Goal: Find specific page/section: Find specific page/section

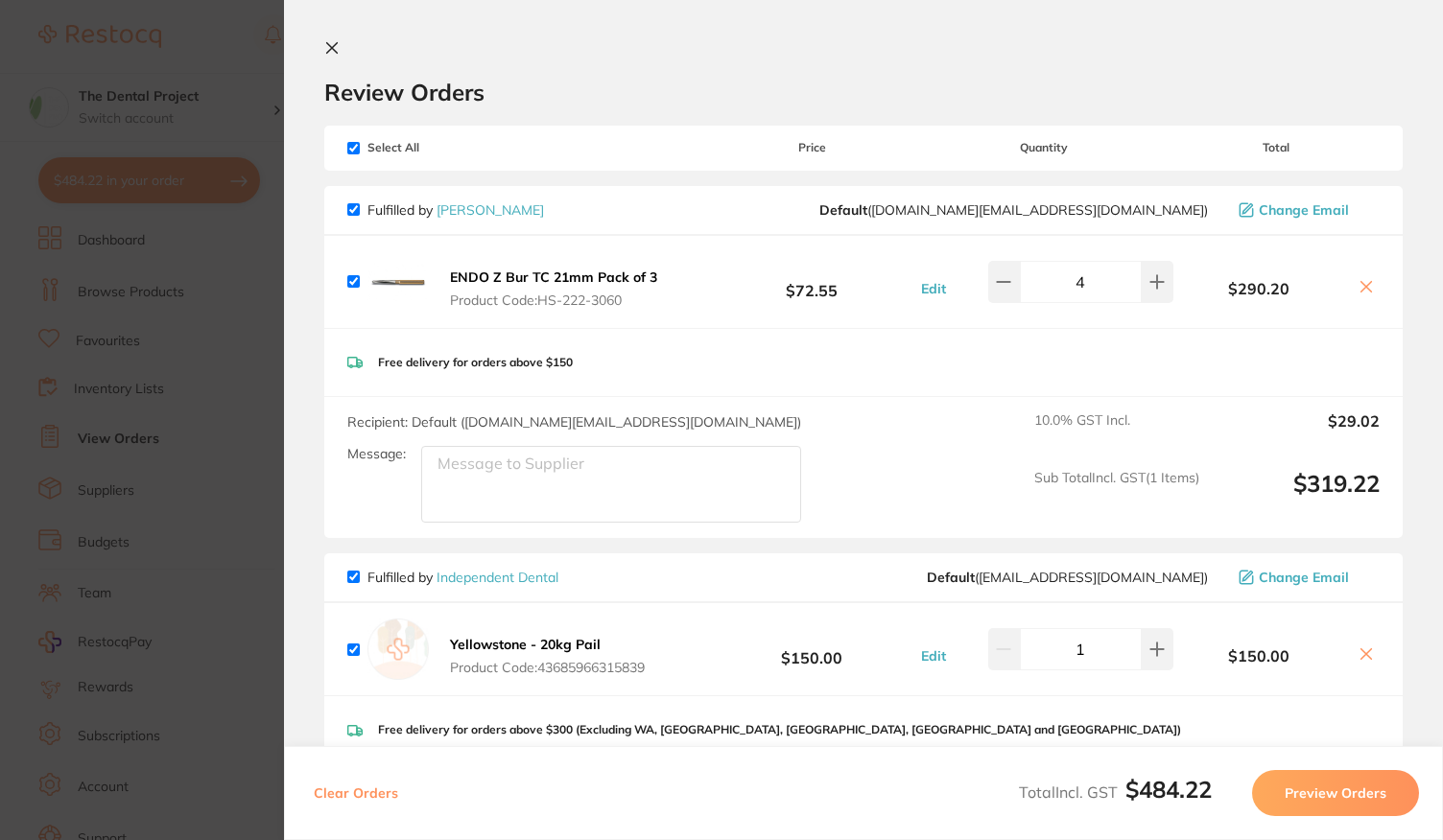
click at [544, 273] on b "ENDO Z Bur TC 21mm Pack of 3" at bounding box center [553, 277] width 207 height 18
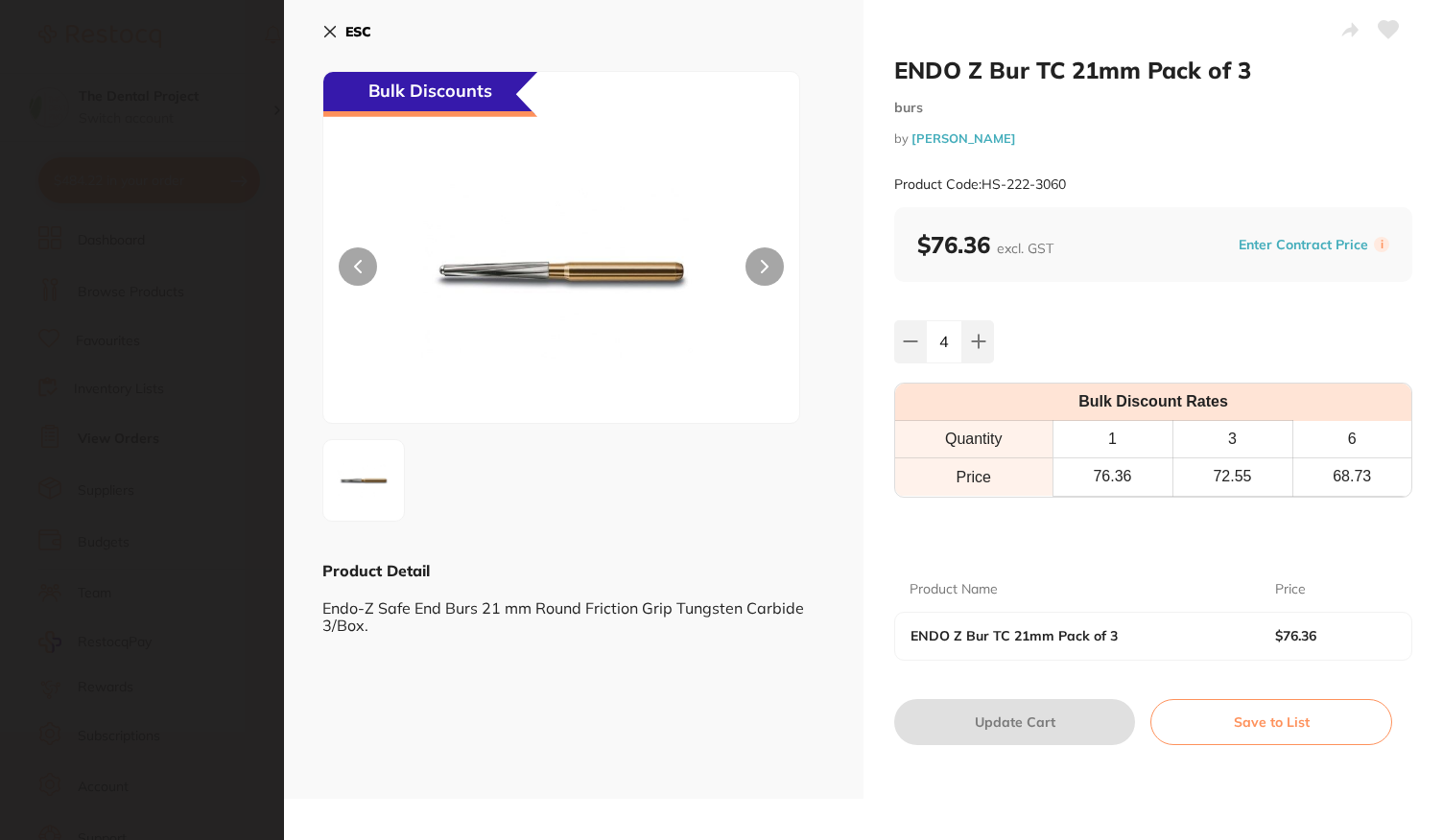
click at [367, 39] on b "ESC" at bounding box center [358, 32] width 26 height 18
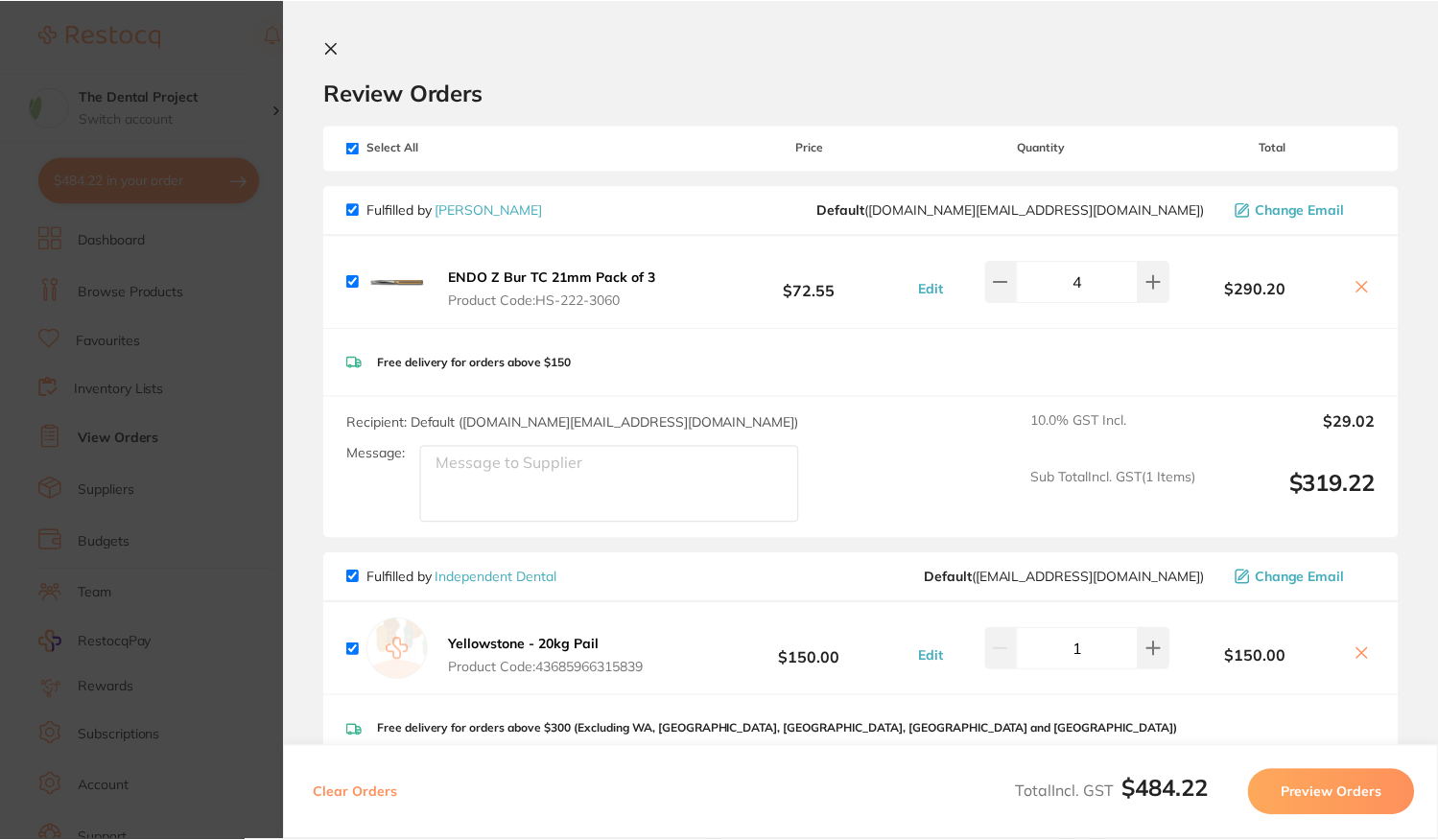
scroll to position [3, 0]
click at [1357, 286] on icon at bounding box center [1361, 287] width 11 height 11
checkbox input "false"
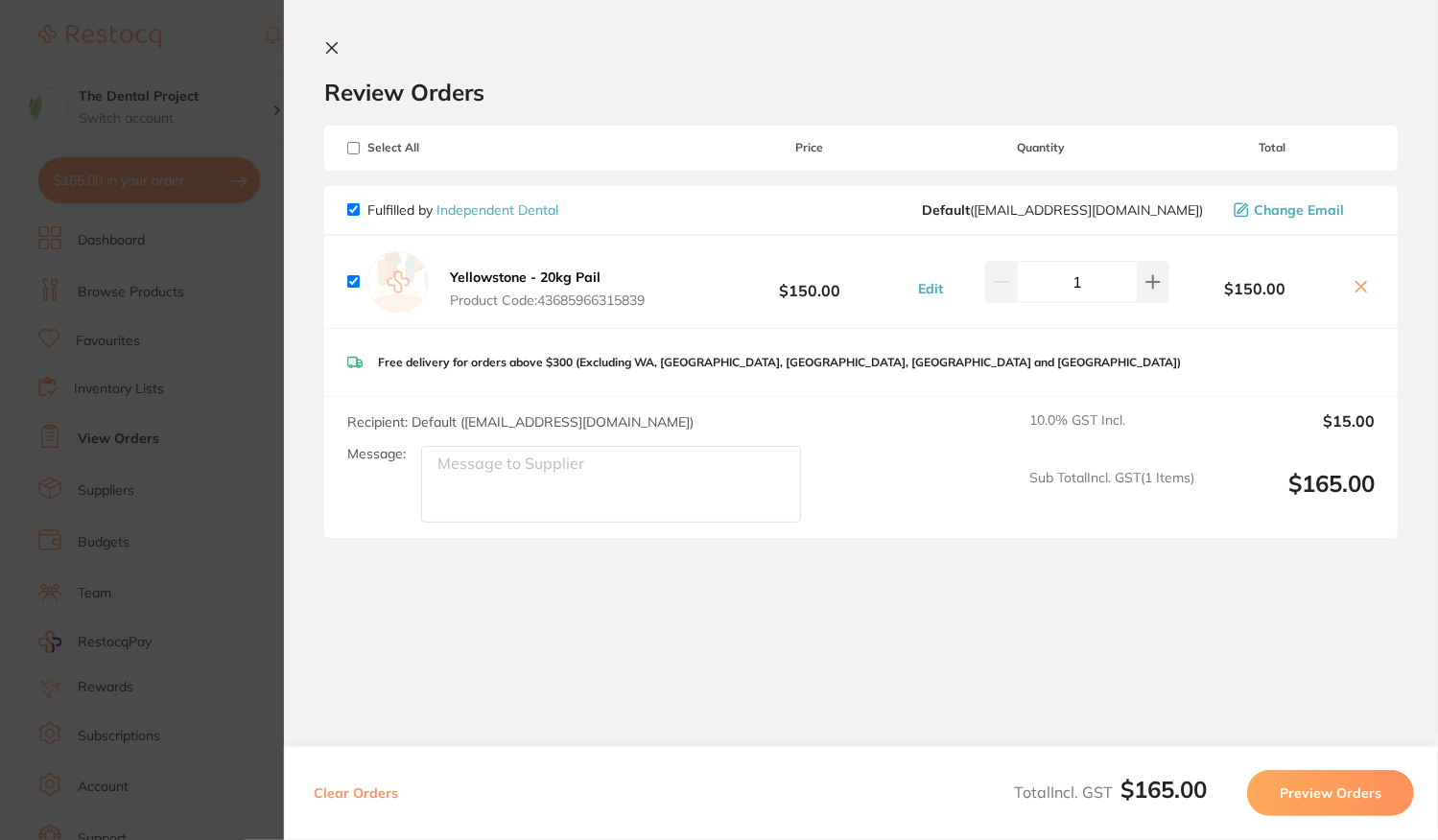
click at [330, 54] on icon at bounding box center [333, 48] width 16 height 16
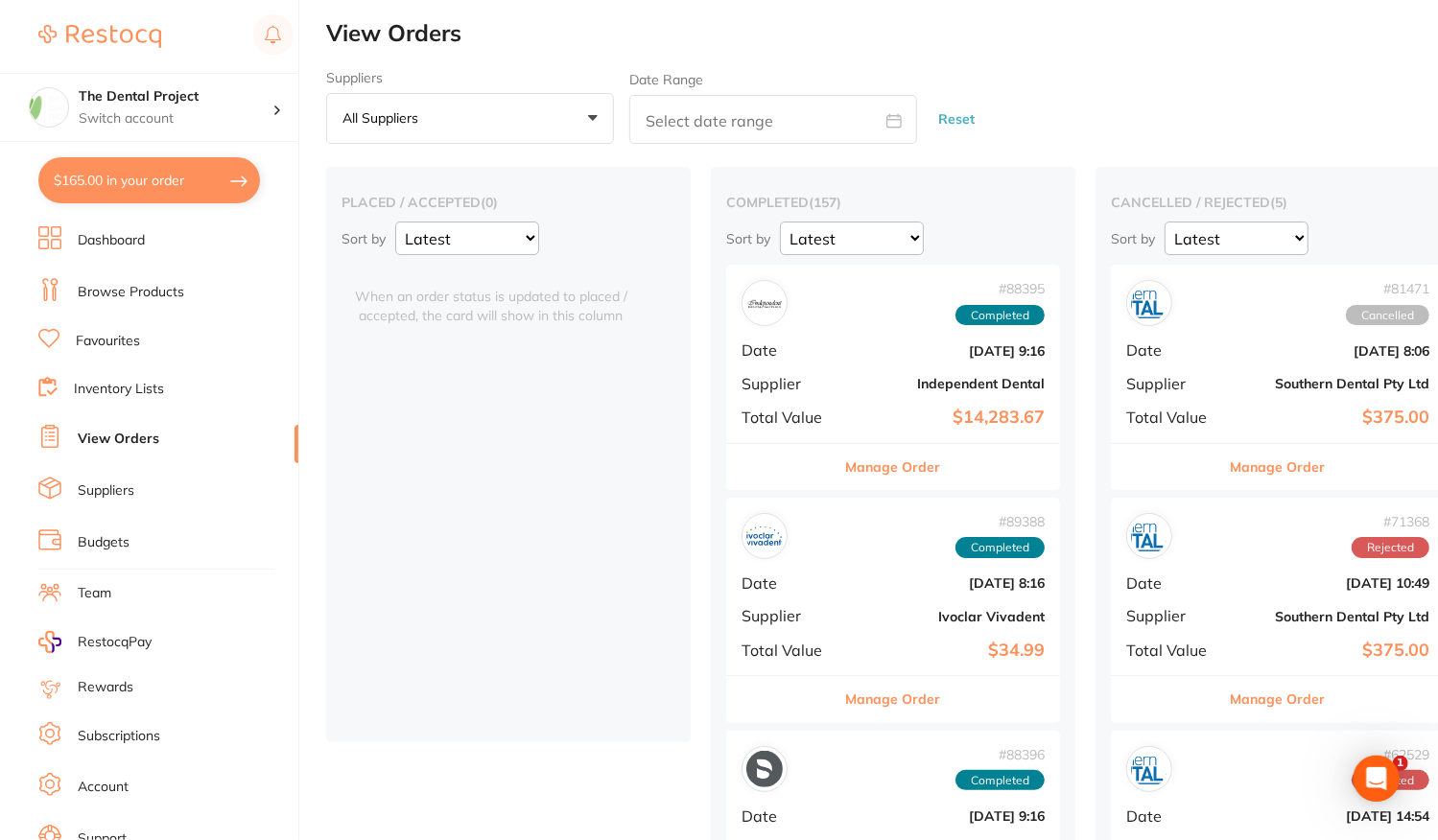
click at [837, 326] on div "# 88395 Completed Date [DATE] 9:16 Supplier Independent Dental Total Value $14,…" at bounding box center [893, 353] width 333 height 178
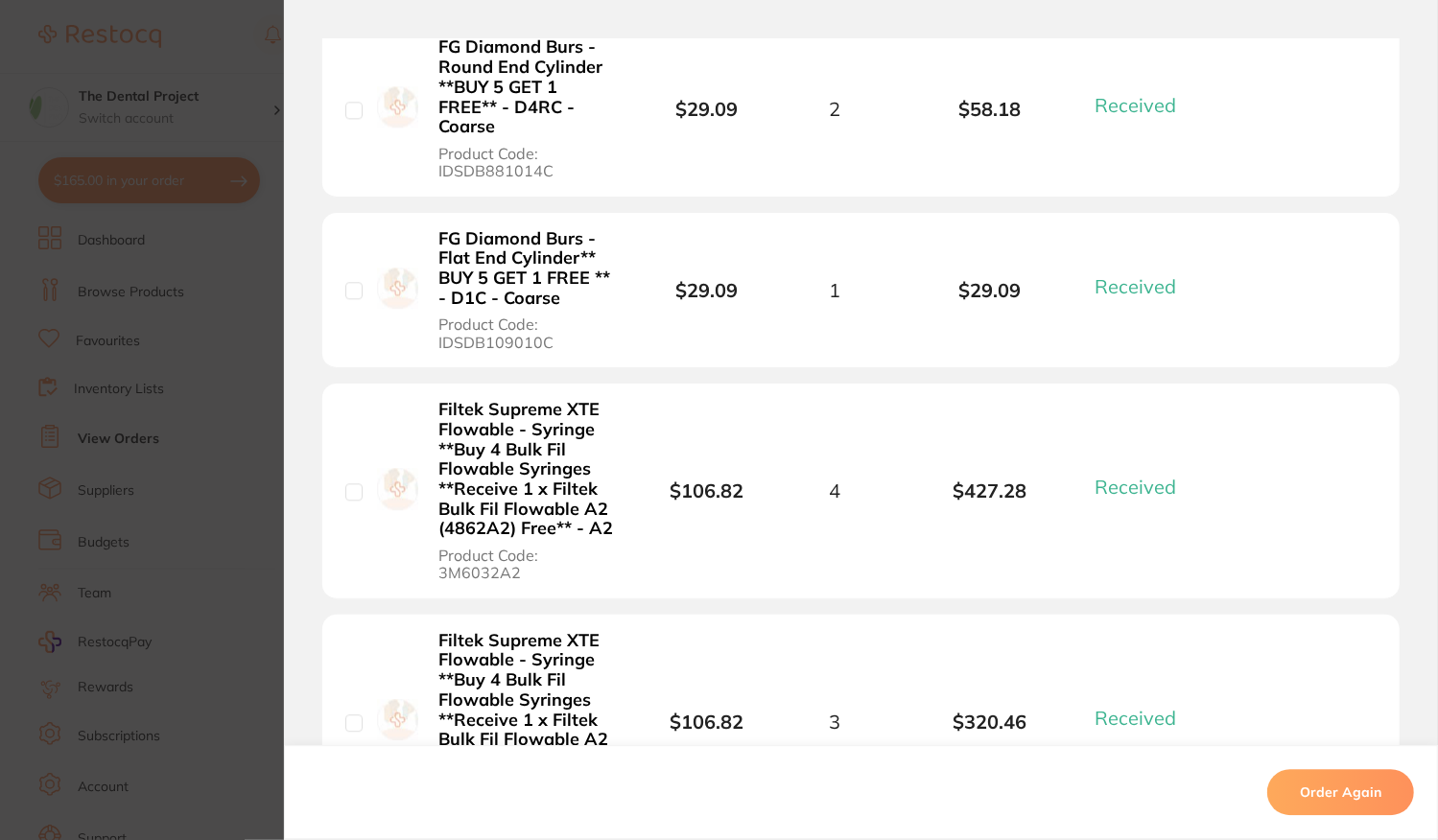
scroll to position [11772, 0]
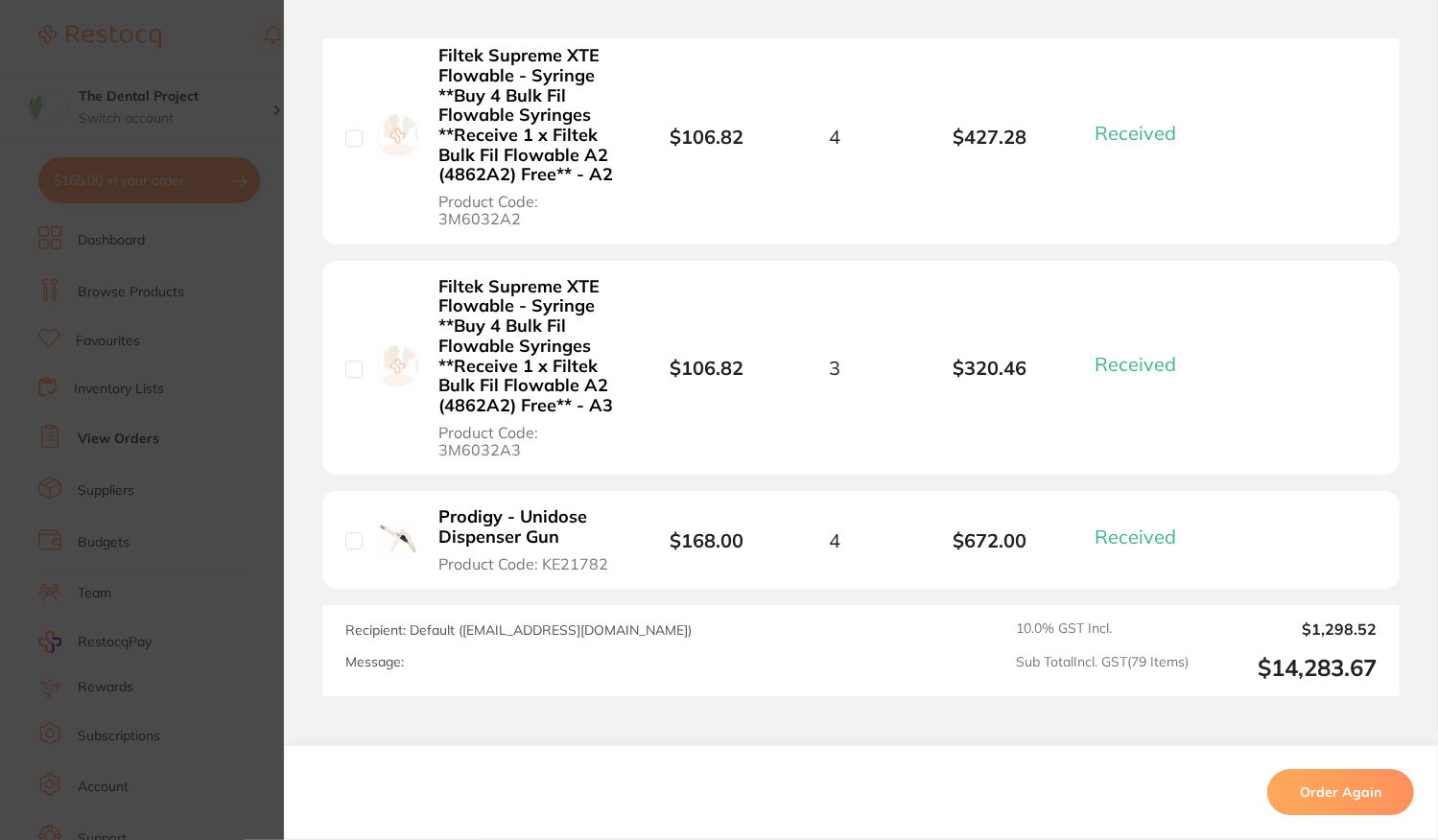
click at [230, 294] on section "Order ID: Restocq- 88395 Order Information 79 Received Completed Order Order Da…" at bounding box center [719, 420] width 1438 height 840
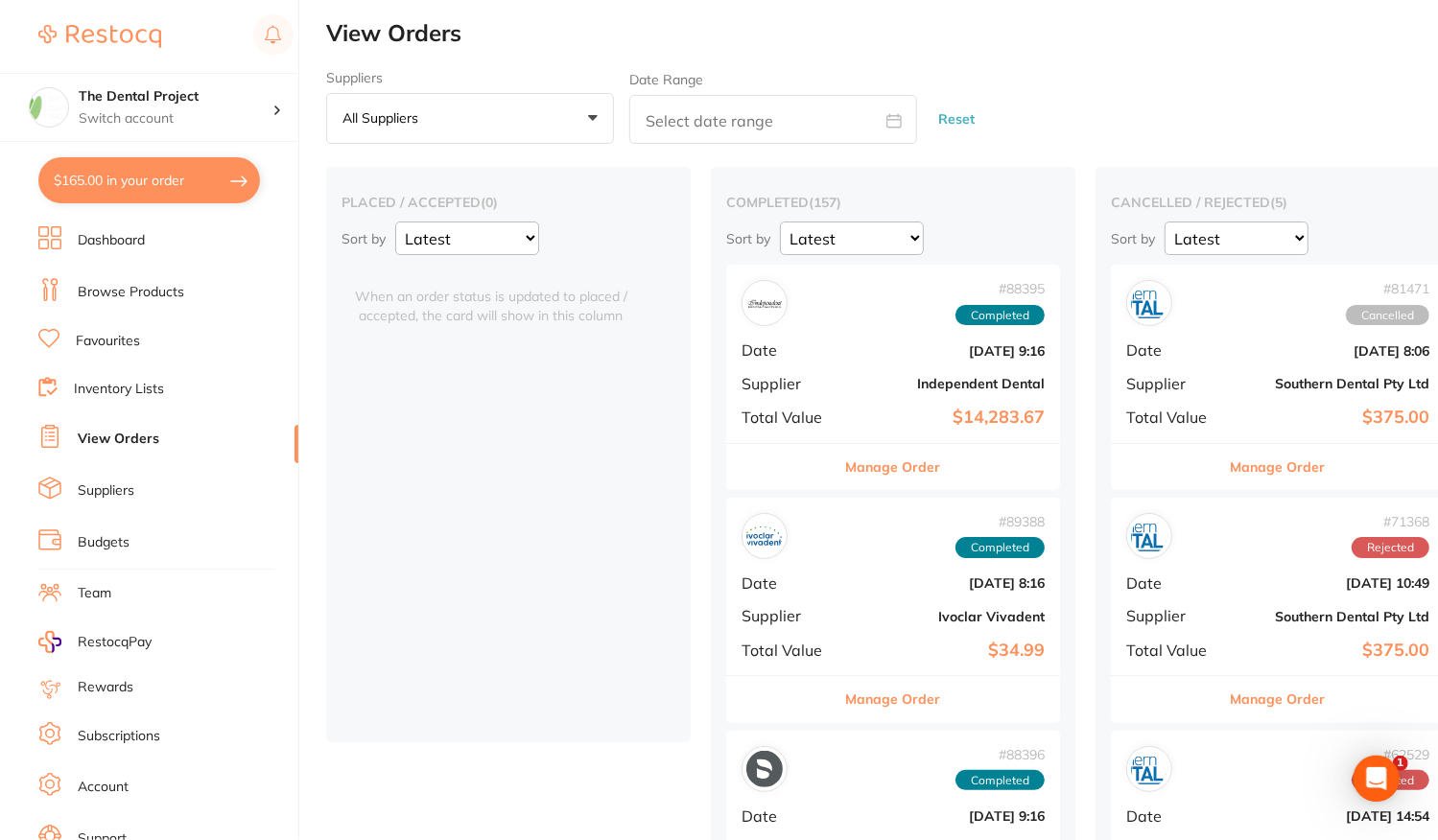
click at [154, 399] on li "Inventory Lists" at bounding box center [167, 390] width 260 height 26
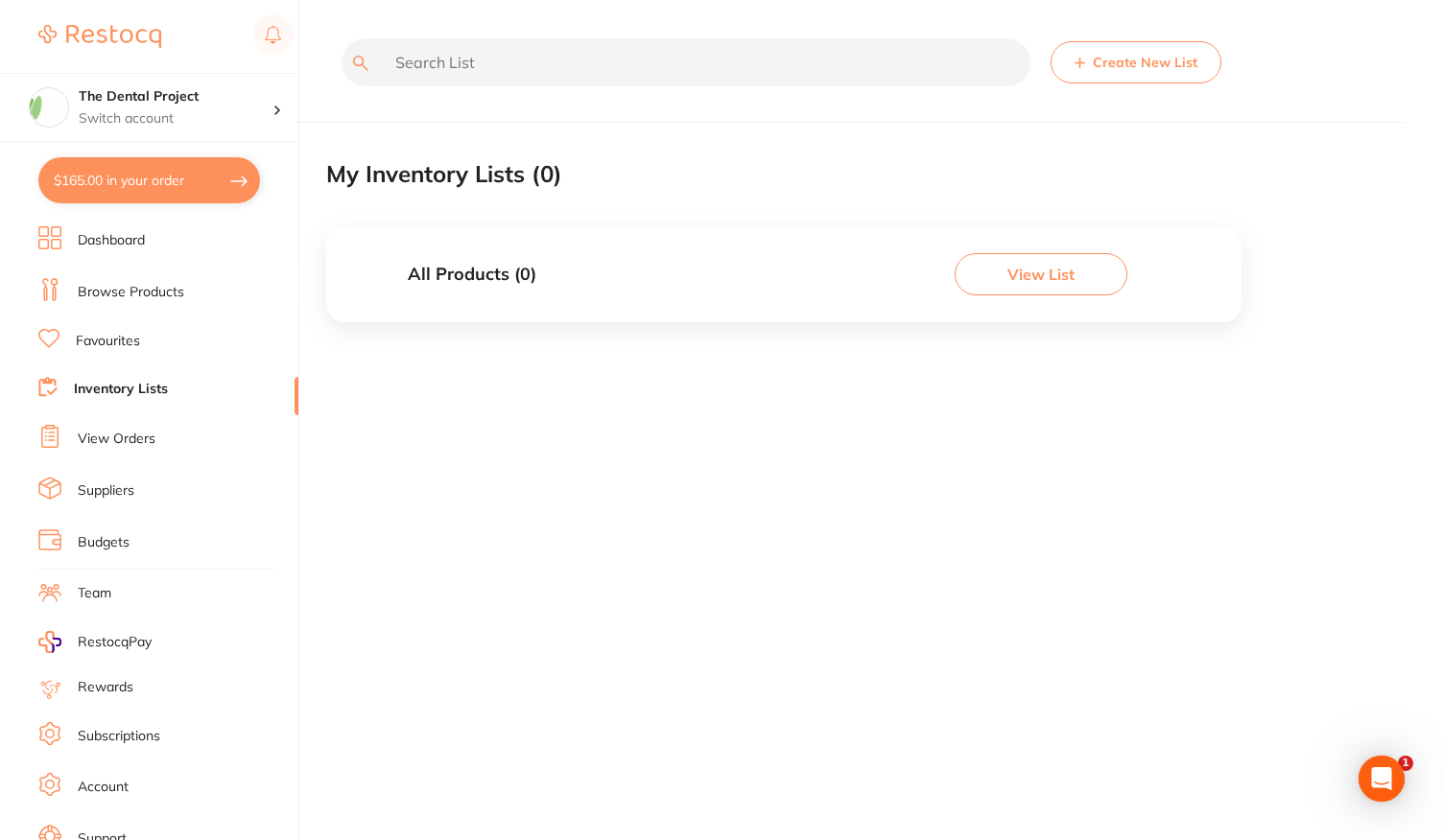
click at [996, 294] on button "View List" at bounding box center [1041, 274] width 173 height 42
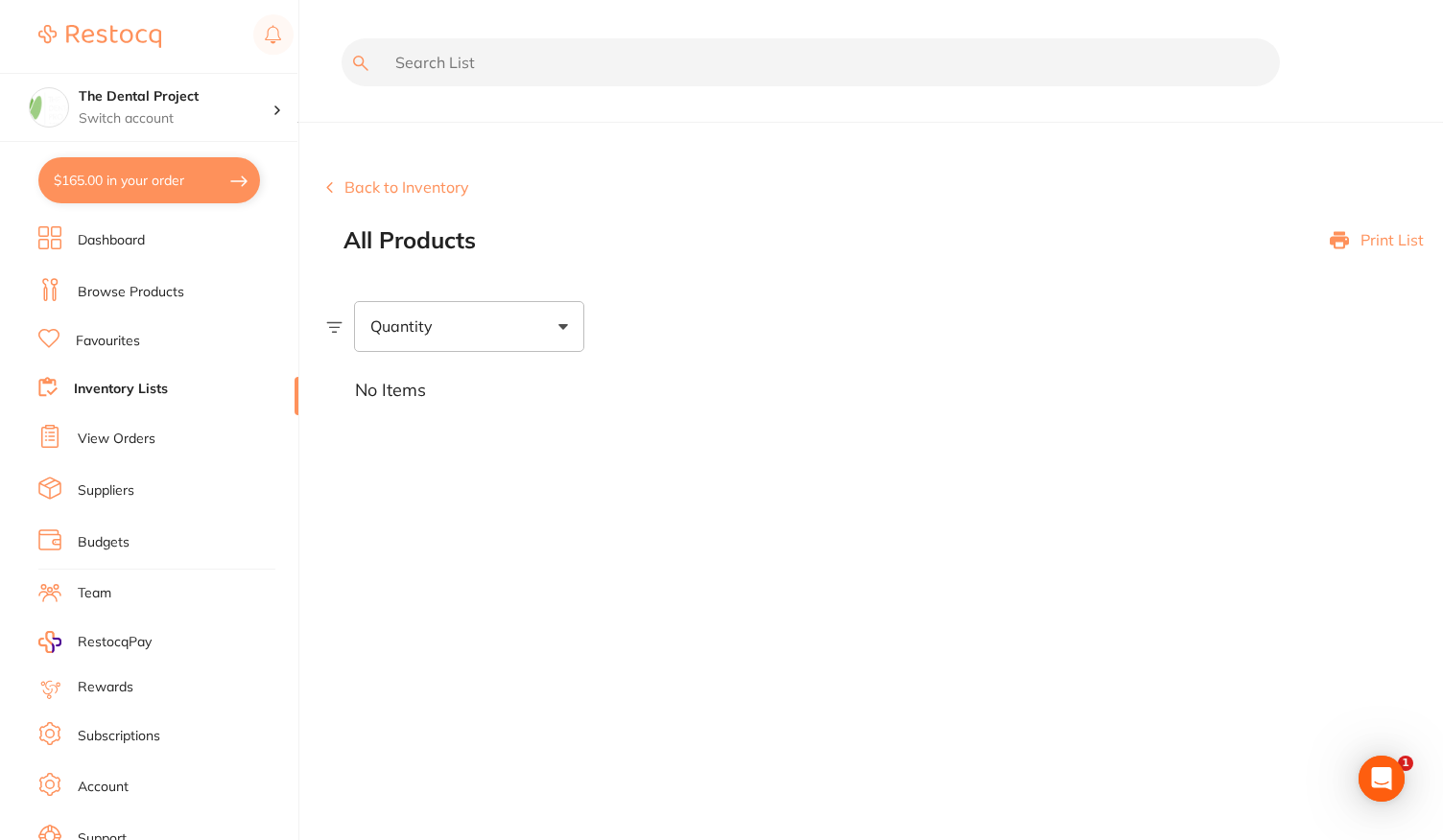
click at [1334, 253] on div "Print List" at bounding box center [1377, 241] width 94 height 27
click at [132, 337] on link "Favourites" at bounding box center [108, 341] width 64 height 19
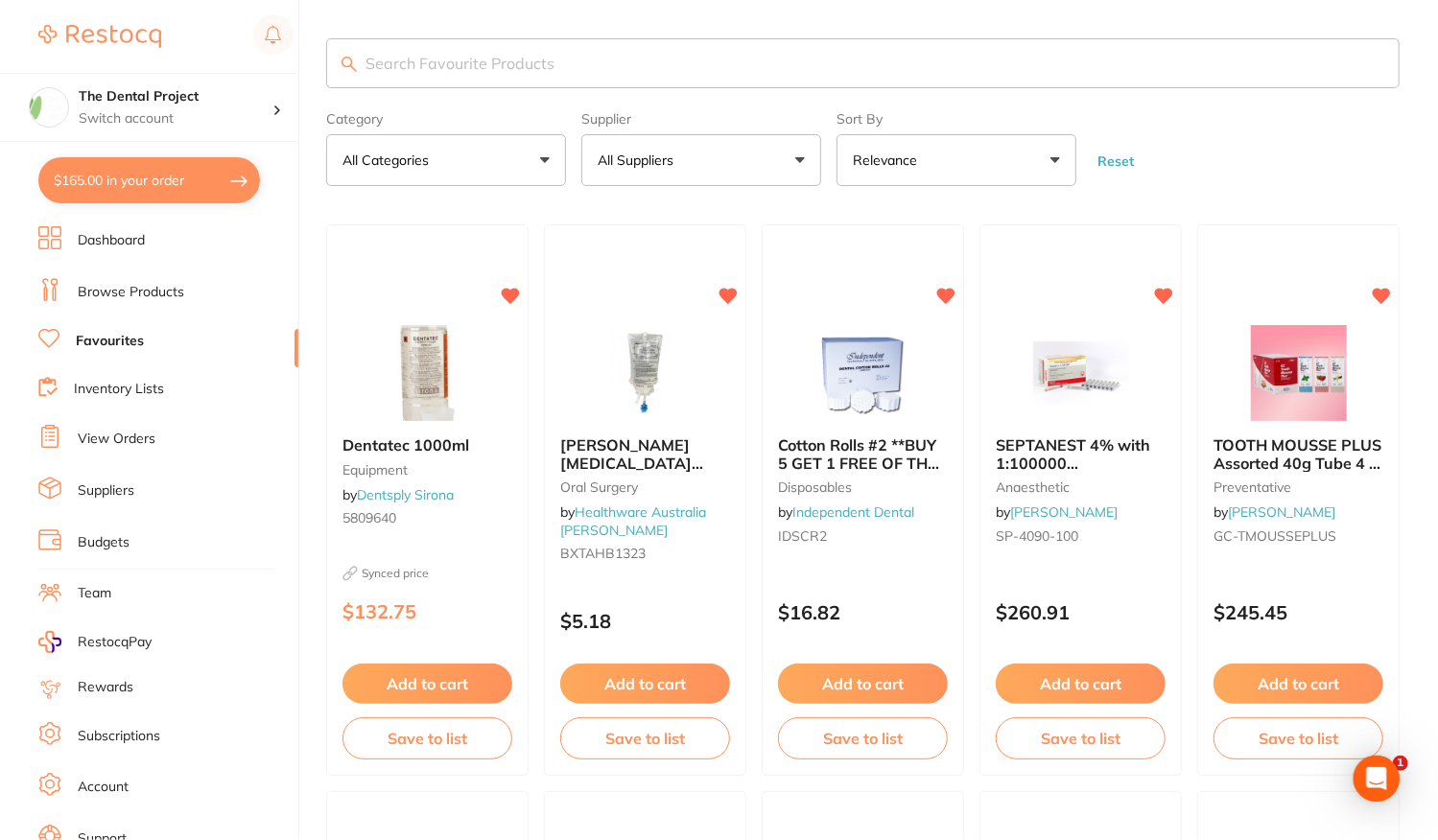
click at [507, 52] on input "search" at bounding box center [863, 62] width 1073 height 50
